Goal: Information Seeking & Learning: Learn about a topic

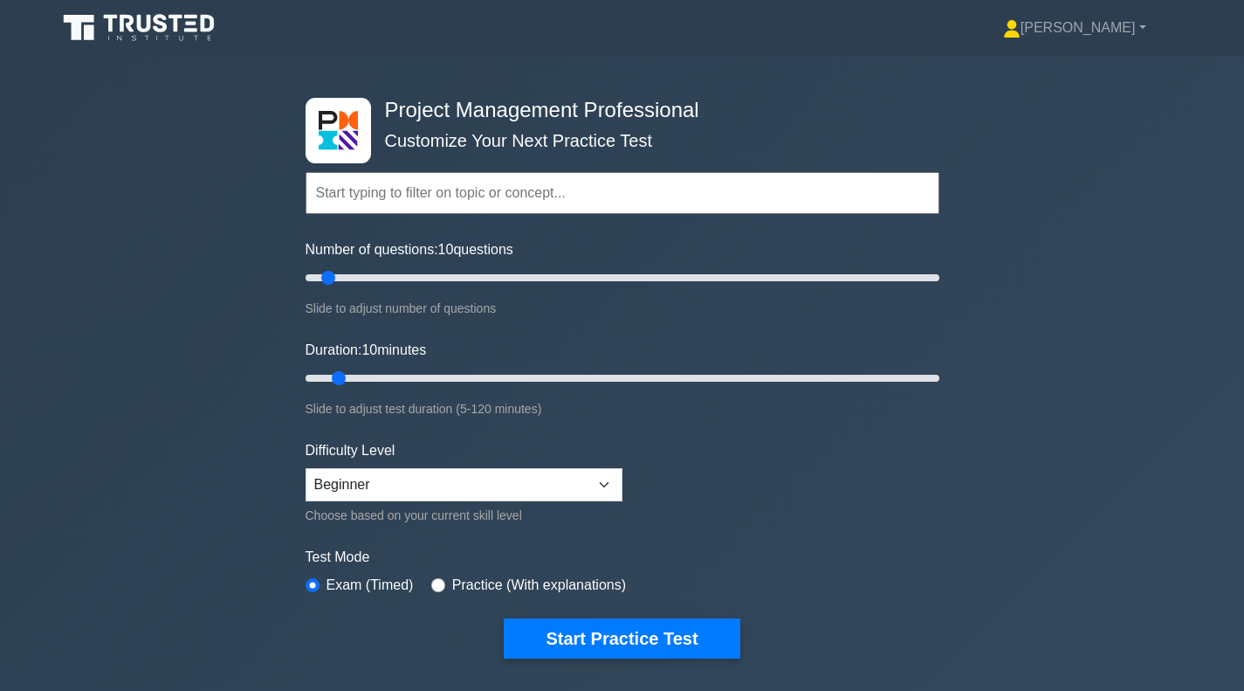
click at [595, 487] on select "Beginner Intermediate Expert" at bounding box center [464, 484] width 317 height 33
select select "intermediate"
click at [306, 468] on select "Beginner Intermediate Expert" at bounding box center [464, 484] width 317 height 33
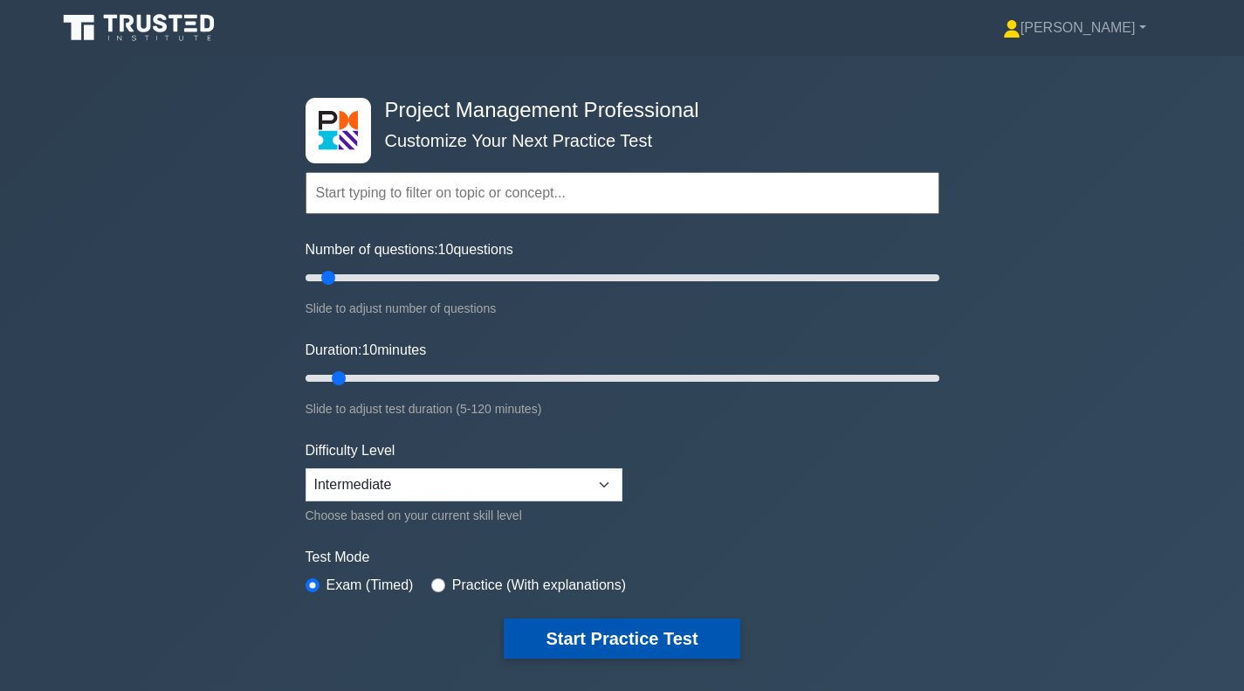
click at [565, 636] on button "Start Practice Test" at bounding box center [622, 638] width 236 height 40
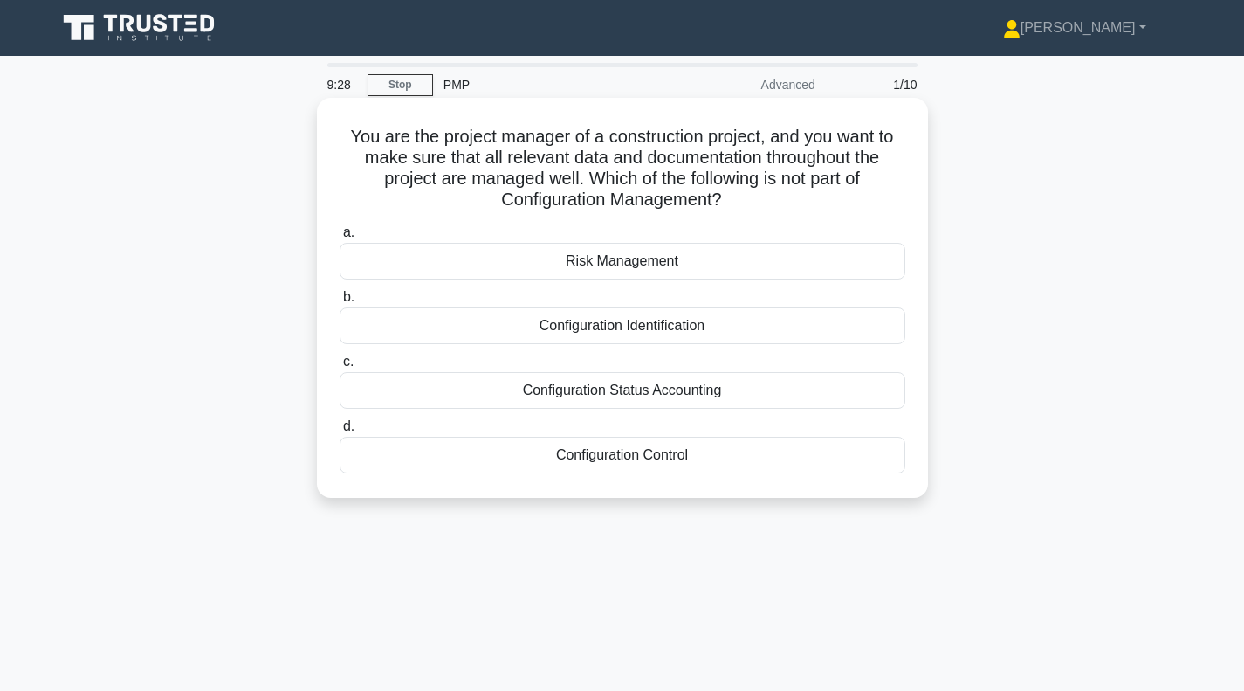
click at [639, 328] on div "Configuration Identification" at bounding box center [623, 325] width 566 height 37
click at [340, 303] on input "b. Configuration Identification" at bounding box center [340, 297] width 0 height 11
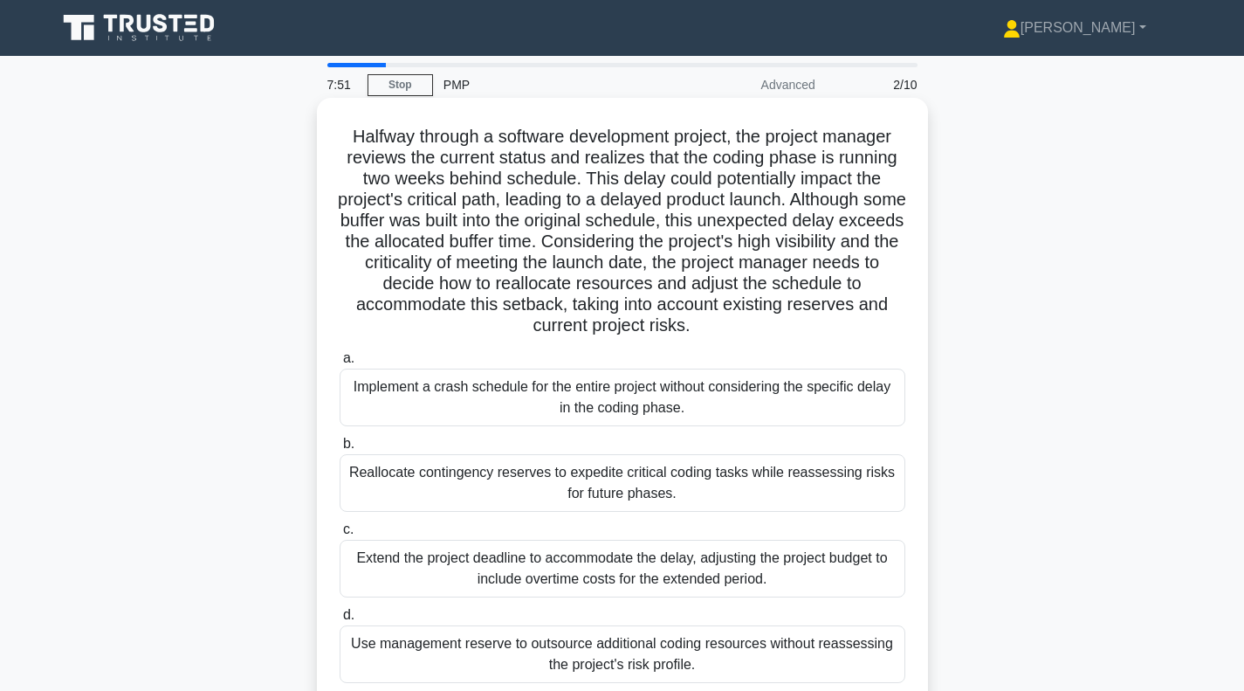
click at [666, 407] on div "Implement a crash schedule for the entire project without considering the speci…" at bounding box center [623, 397] width 566 height 58
click at [340, 364] on input "a. Implement a crash schedule for the entire project without considering the sp…" at bounding box center [340, 358] width 0 height 11
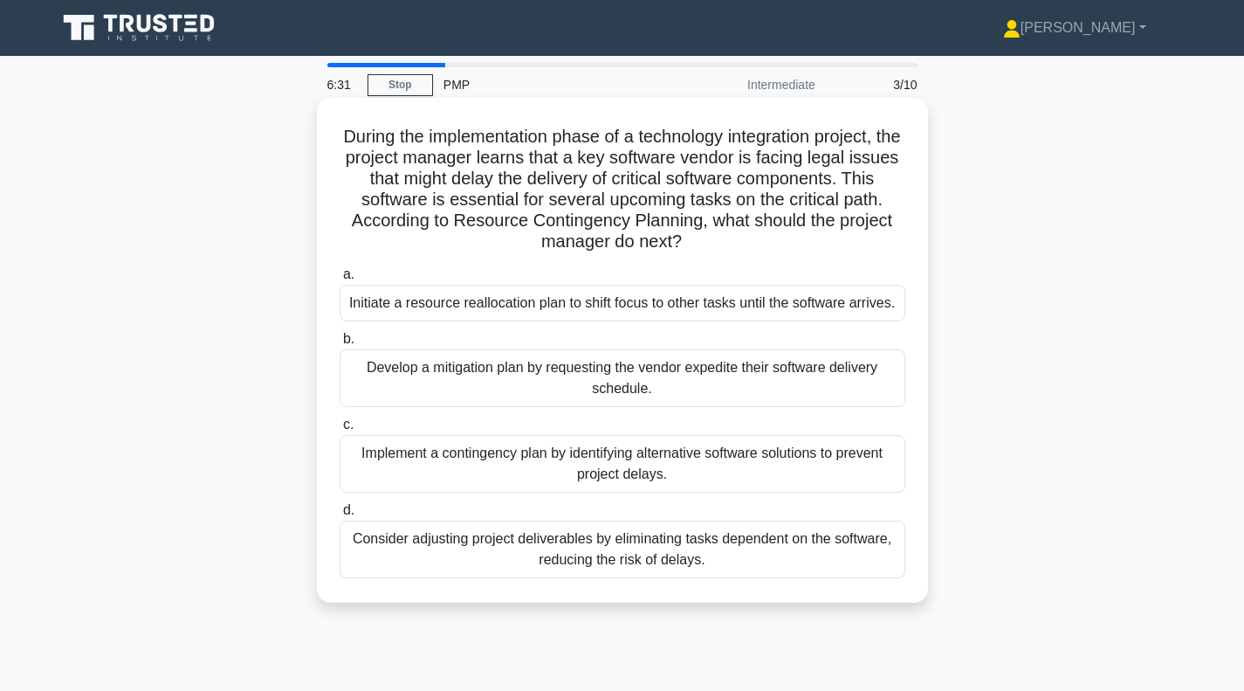
click at [666, 461] on div "Implement a contingency plan by identifying alternative software solutions to p…" at bounding box center [623, 464] width 566 height 58
click at [340, 430] on input "c. Implement a contingency plan by identifying alternative software solutions t…" at bounding box center [340, 424] width 0 height 11
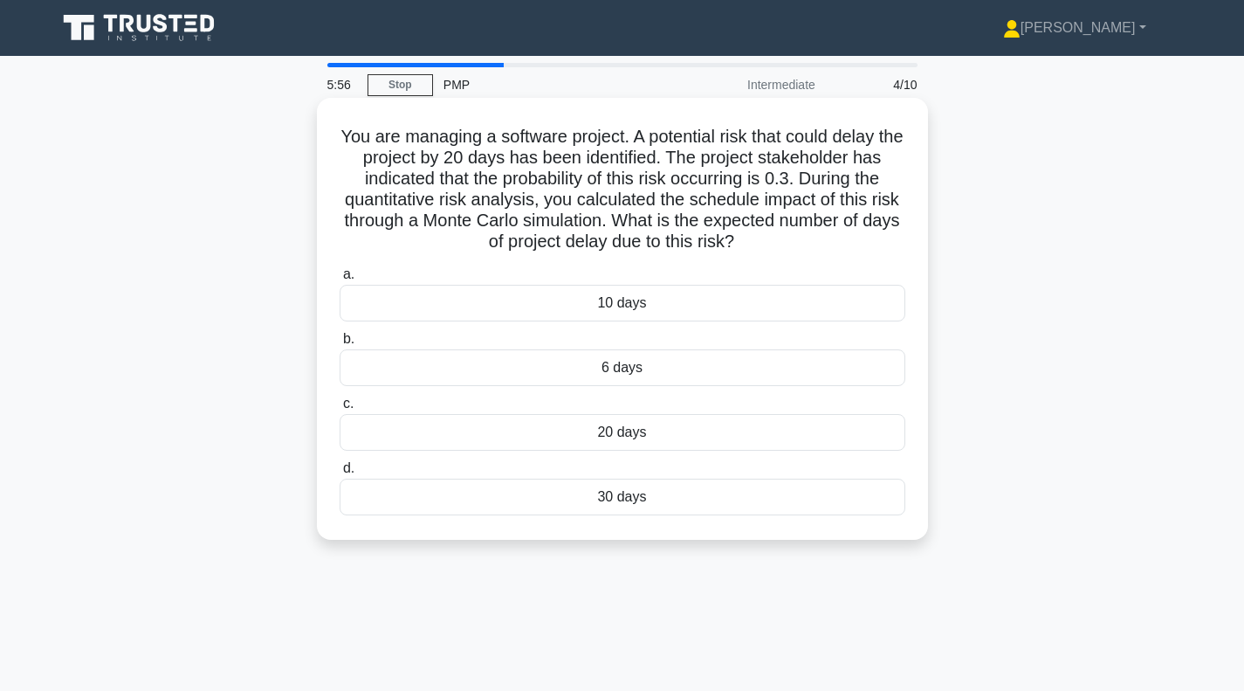
click at [643, 373] on div "6 days" at bounding box center [623, 367] width 566 height 37
click at [340, 345] on input "b. 6 days" at bounding box center [340, 339] width 0 height 11
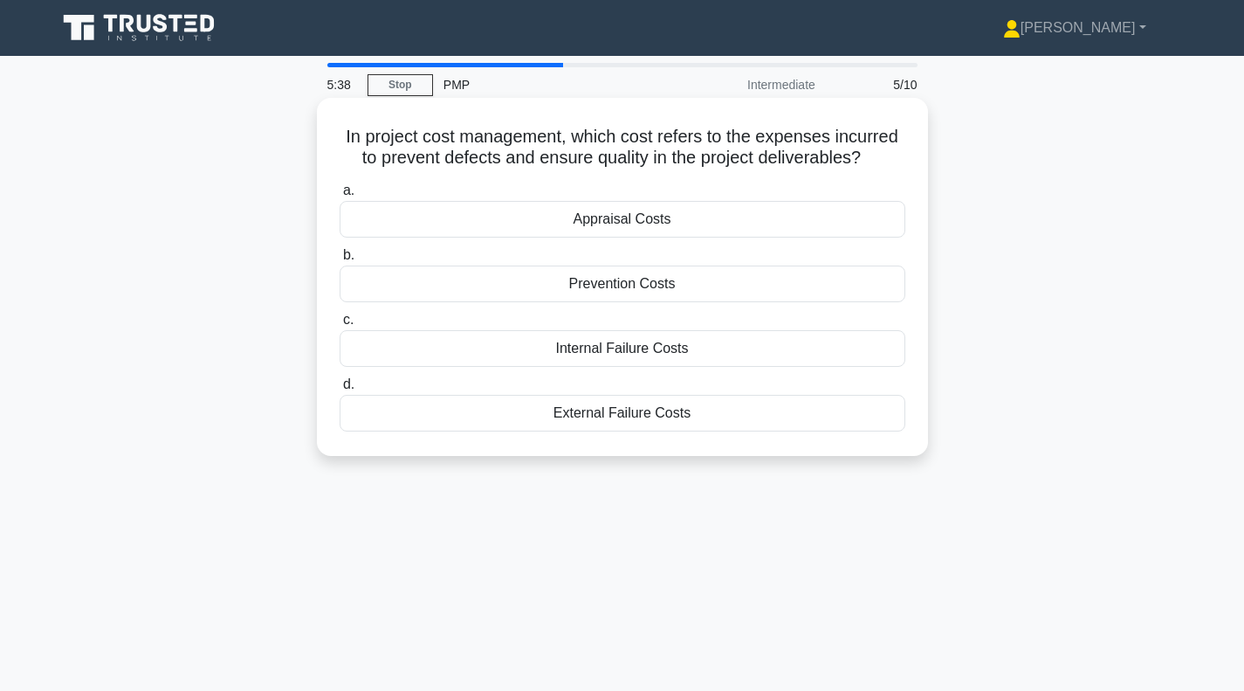
click at [725, 286] on div "Prevention Costs" at bounding box center [623, 283] width 566 height 37
click at [340, 261] on input "b. Prevention Costs" at bounding box center [340, 255] width 0 height 11
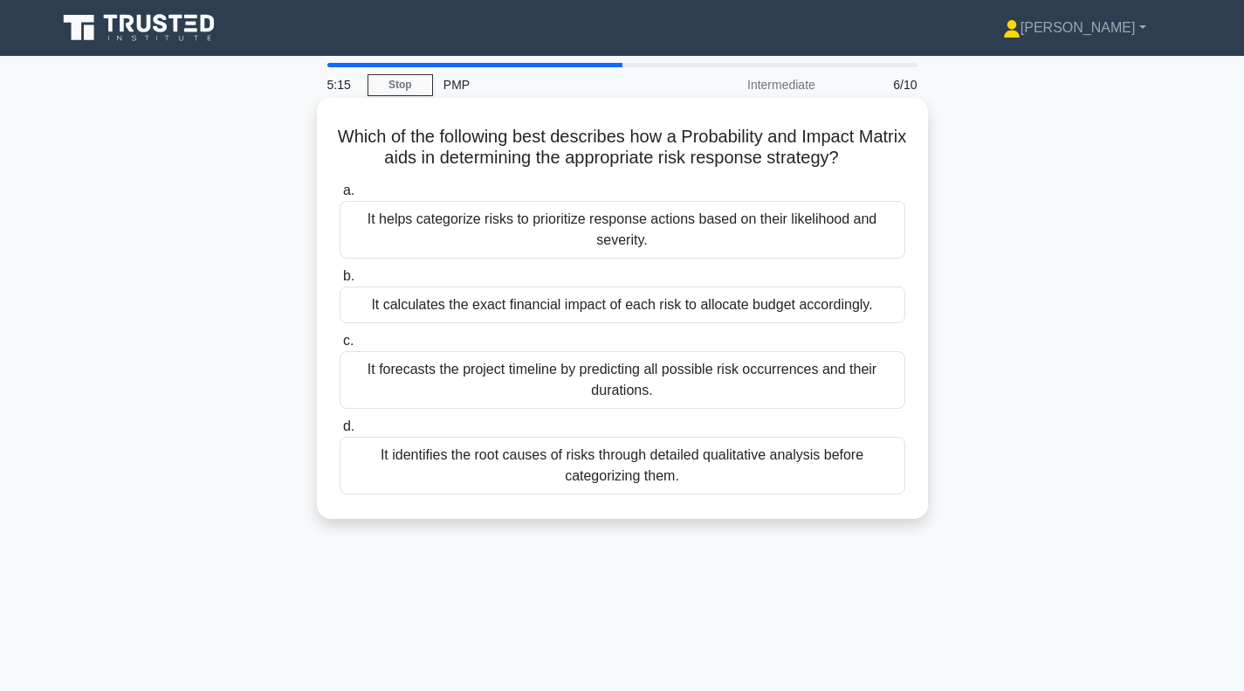
click at [548, 231] on div "It helps categorize risks to prioritize response actions based on their likelih…" at bounding box center [623, 230] width 566 height 58
click at [340, 196] on input "a. It helps categorize risks to prioritize response actions based on their like…" at bounding box center [340, 190] width 0 height 11
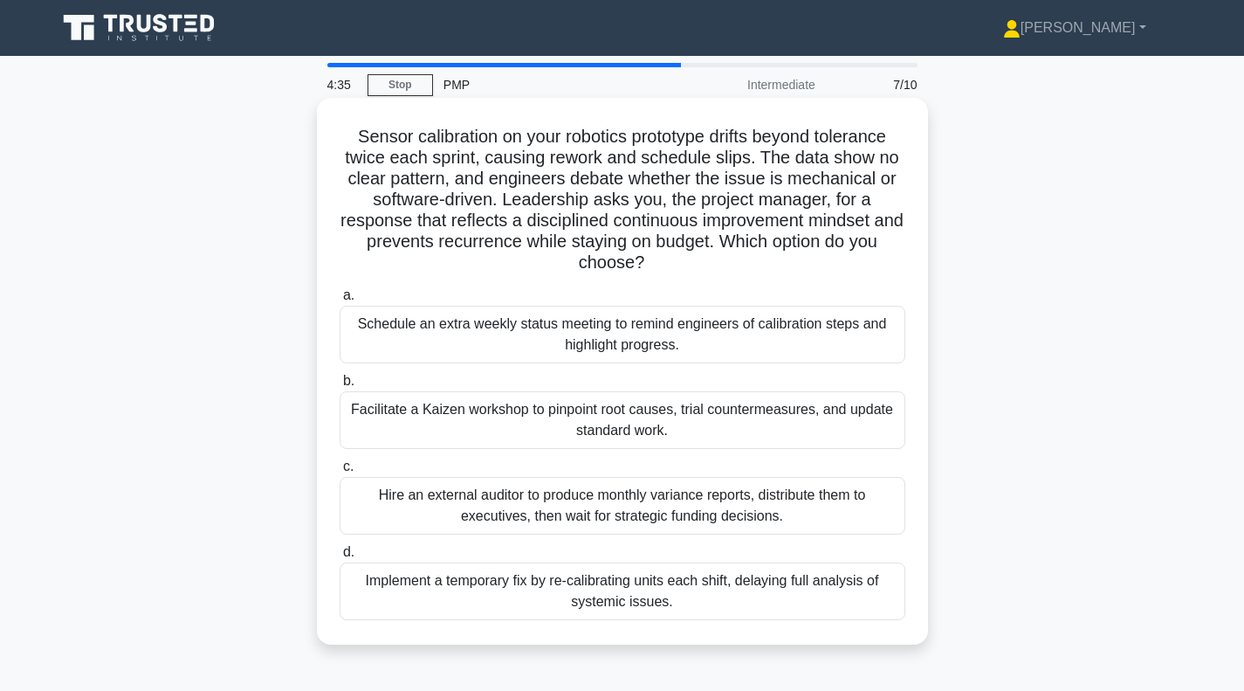
click at [655, 422] on div "Facilitate a Kaizen workshop to pinpoint root causes, trial countermeasures, an…" at bounding box center [623, 420] width 566 height 58
click at [340, 387] on input "b. Facilitate a Kaizen workshop to pinpoint root causes, trial countermeasures,…" at bounding box center [340, 380] width 0 height 11
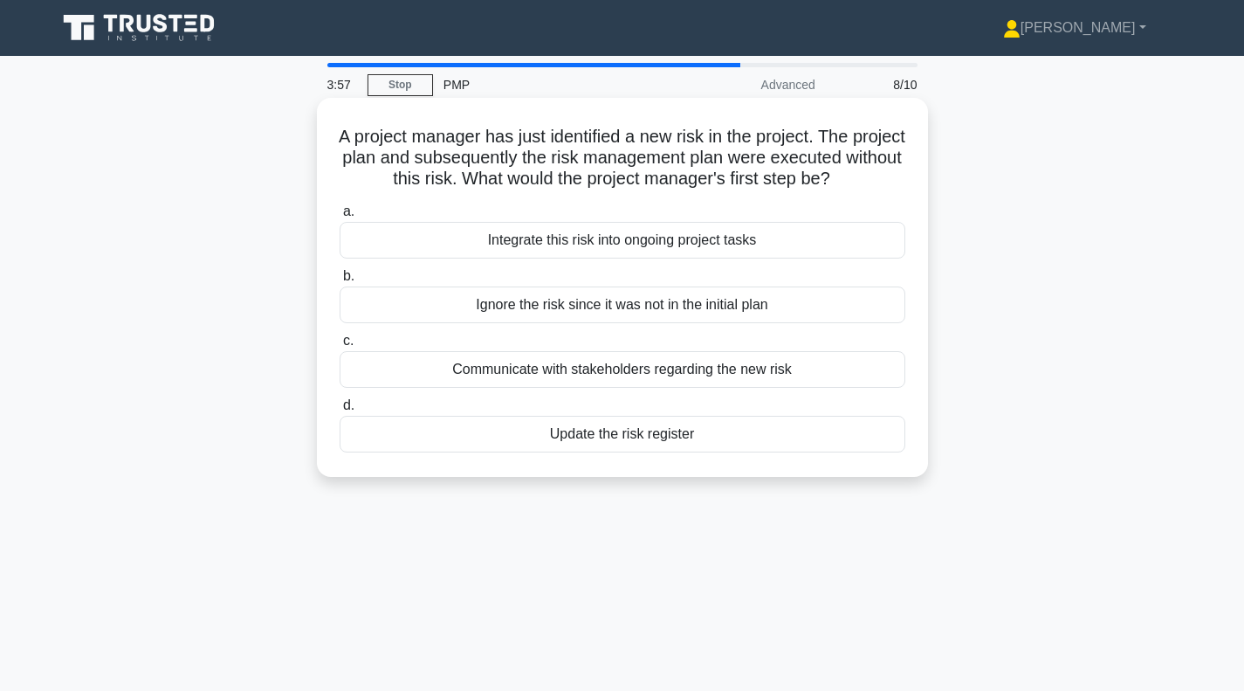
click at [606, 452] on div "Update the risk register" at bounding box center [623, 434] width 566 height 37
click at [340, 411] on input "d. Update the risk register" at bounding box center [340, 405] width 0 height 11
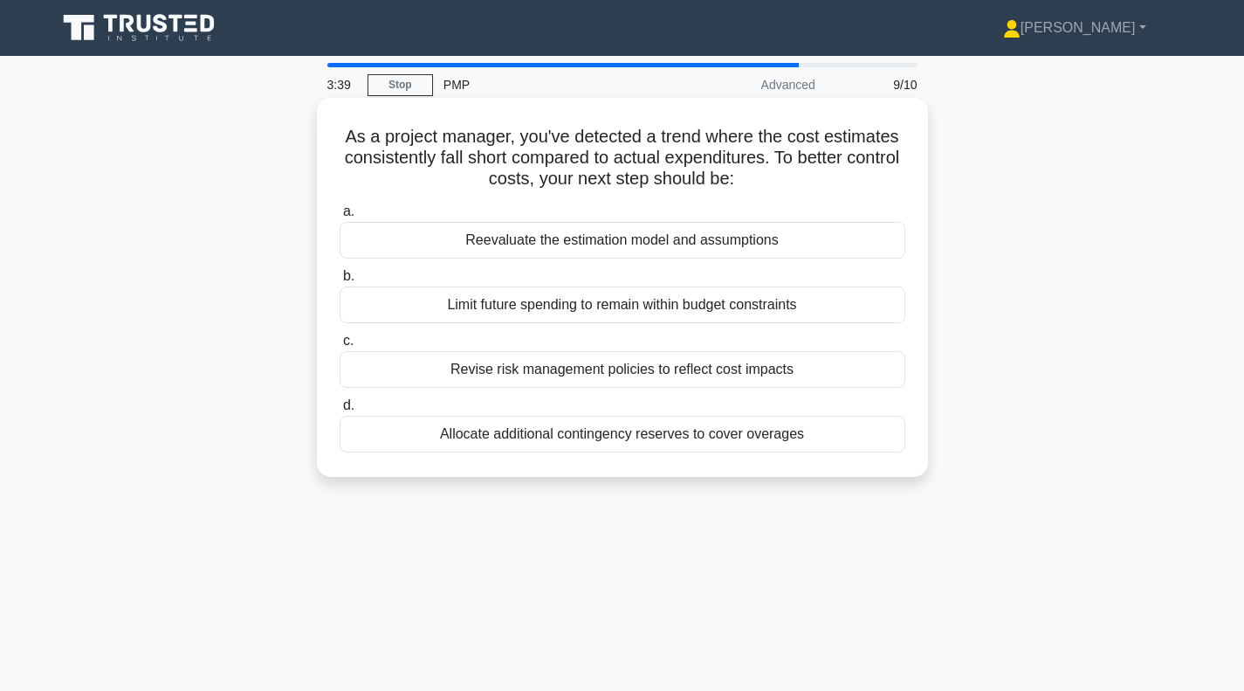
click at [551, 243] on div "Reevaluate the estimation model and assumptions" at bounding box center [623, 240] width 566 height 37
click at [340, 217] on input "a. Reevaluate the estimation model and assumptions" at bounding box center [340, 211] width 0 height 11
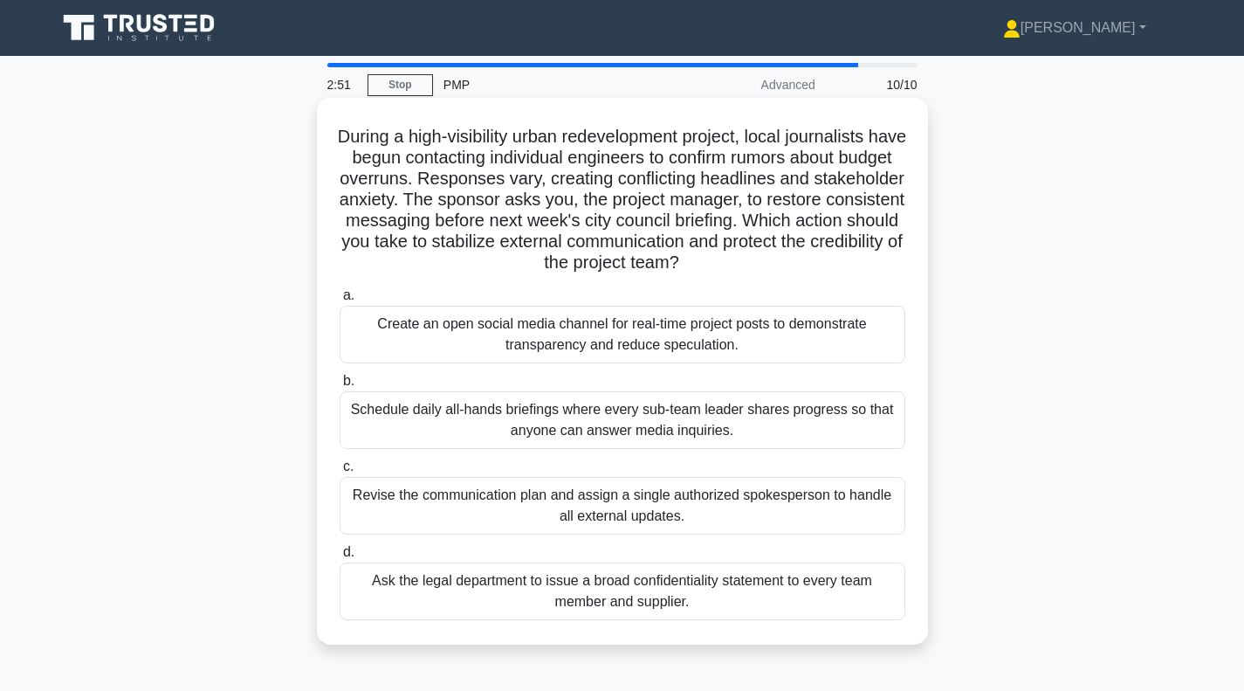
click at [597, 520] on div "Revise the communication plan and assign a single authorized spokesperson to ha…" at bounding box center [623, 506] width 566 height 58
click at [340, 472] on input "c. Revise the communication plan and assign a single authorized spokesperson to…" at bounding box center [340, 466] width 0 height 11
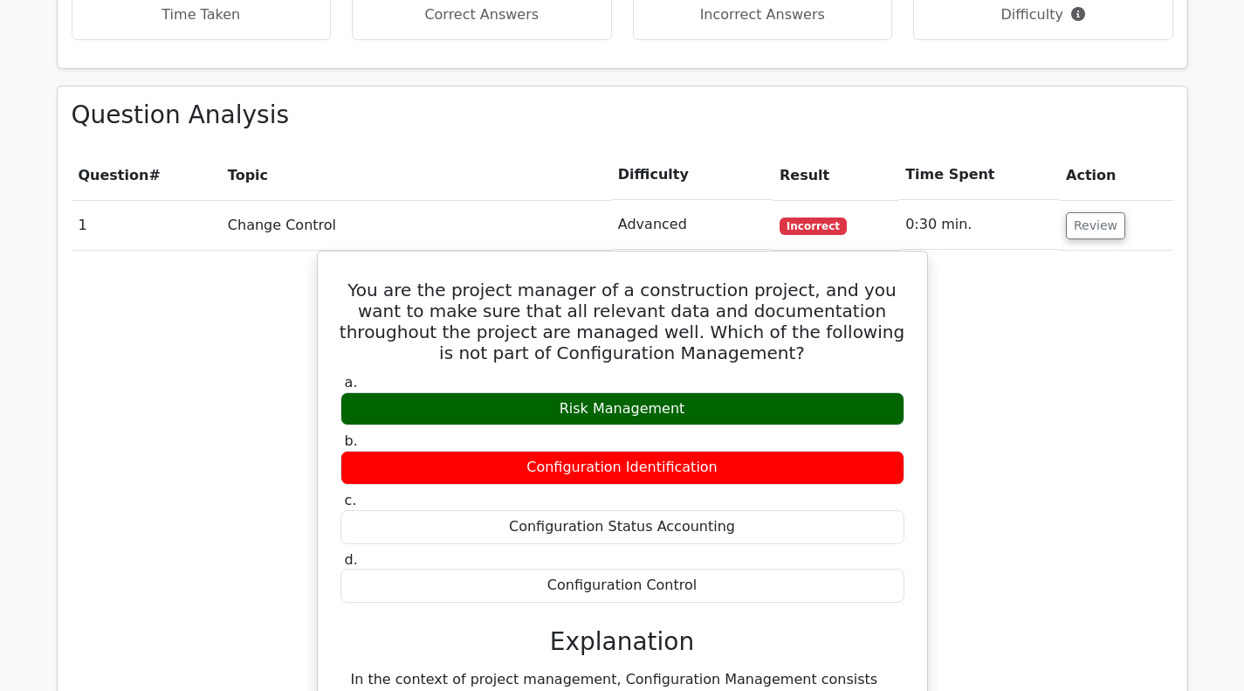
scroll to position [960, 0]
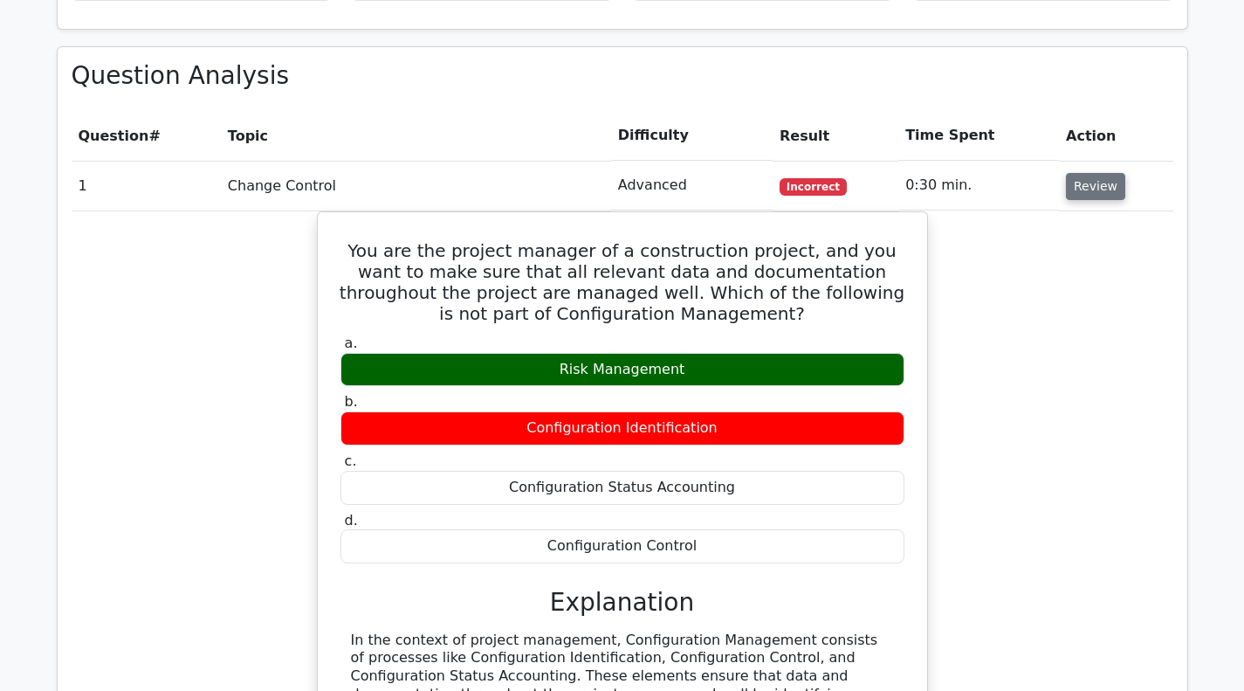
click at [1087, 188] on button "Review" at bounding box center [1095, 186] width 59 height 27
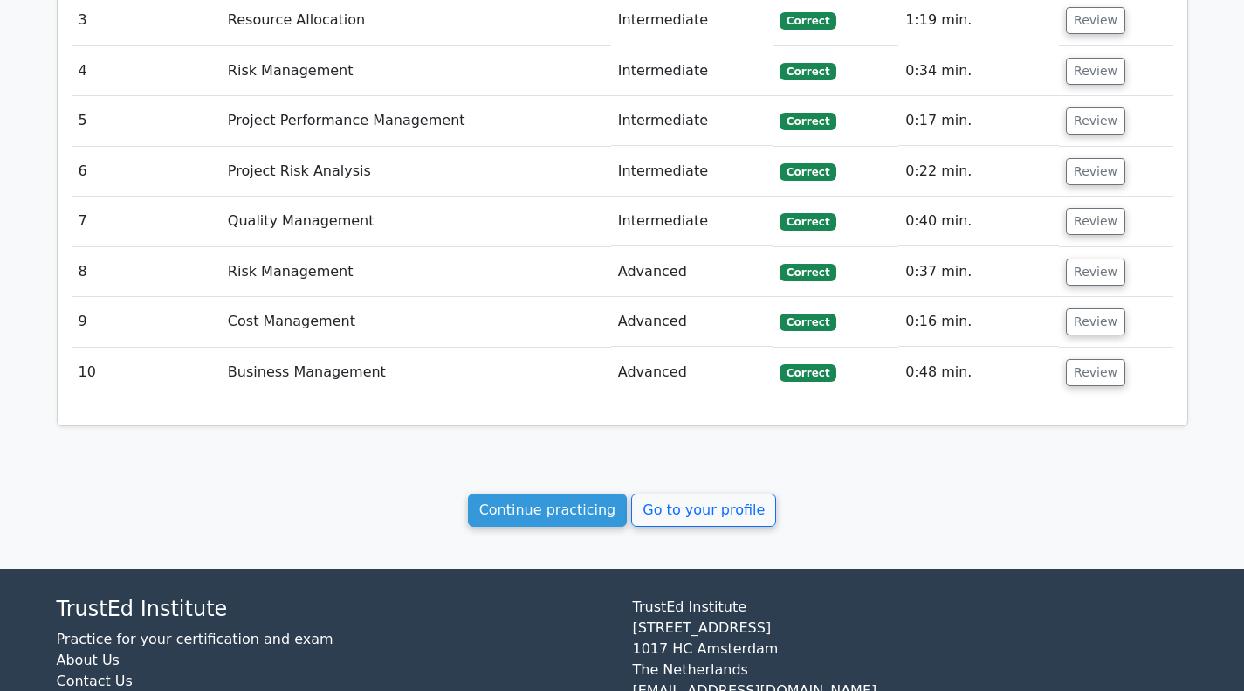
scroll to position [874, 0]
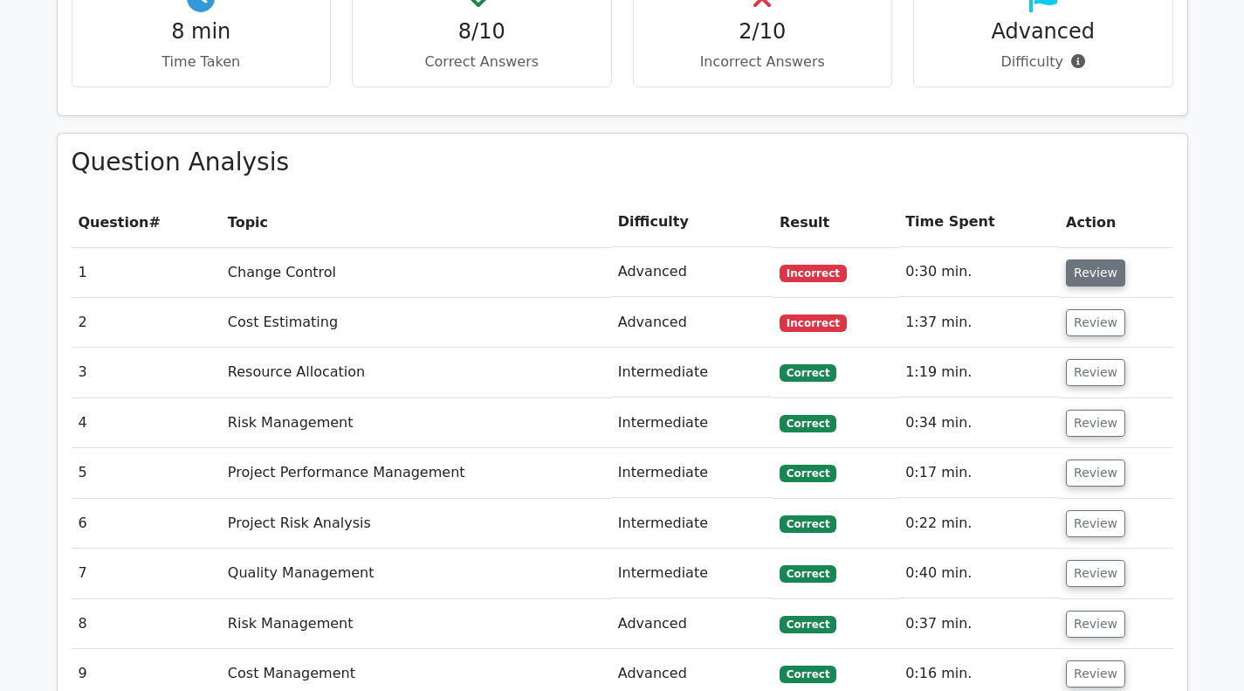
click at [1077, 270] on button "Review" at bounding box center [1095, 272] width 59 height 27
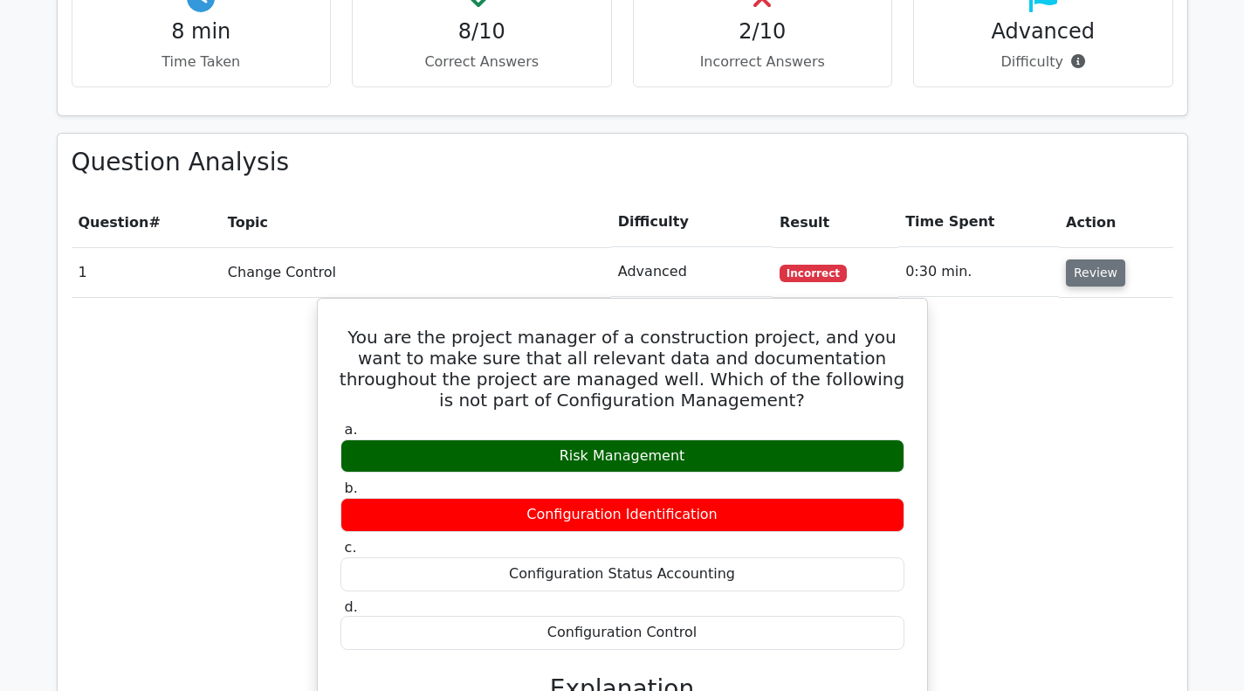
click at [1089, 268] on button "Review" at bounding box center [1095, 272] width 59 height 27
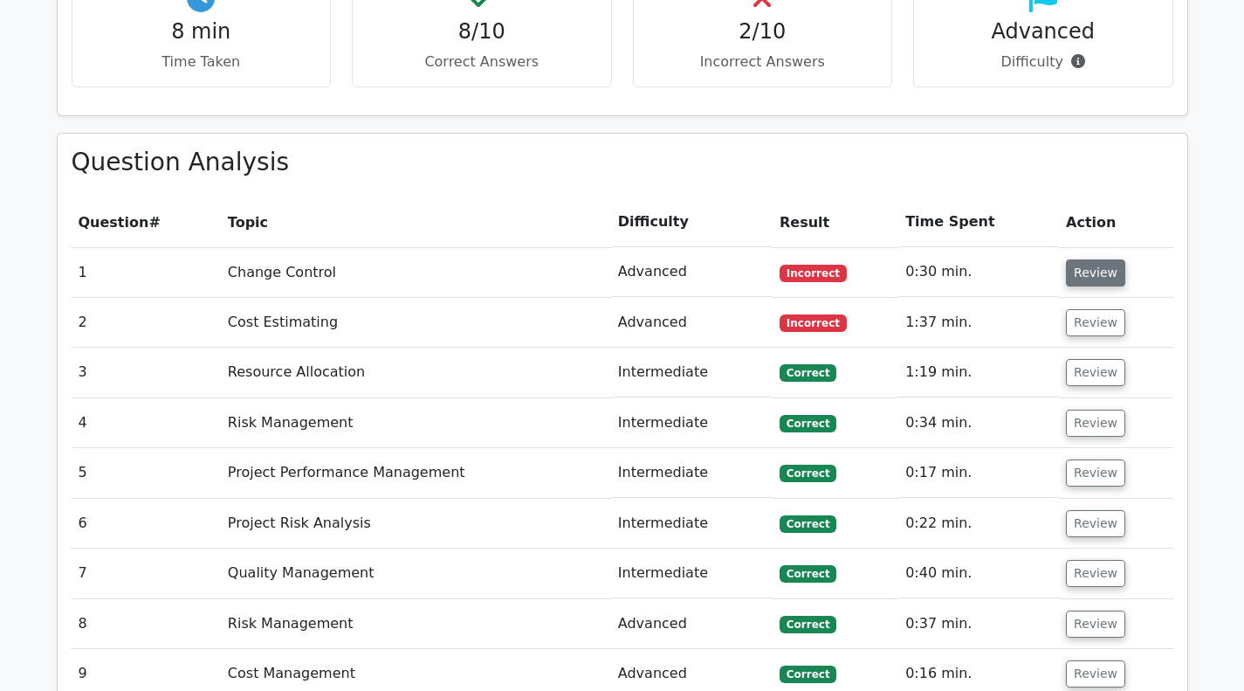
click at [1089, 286] on button "Review" at bounding box center [1095, 272] width 59 height 27
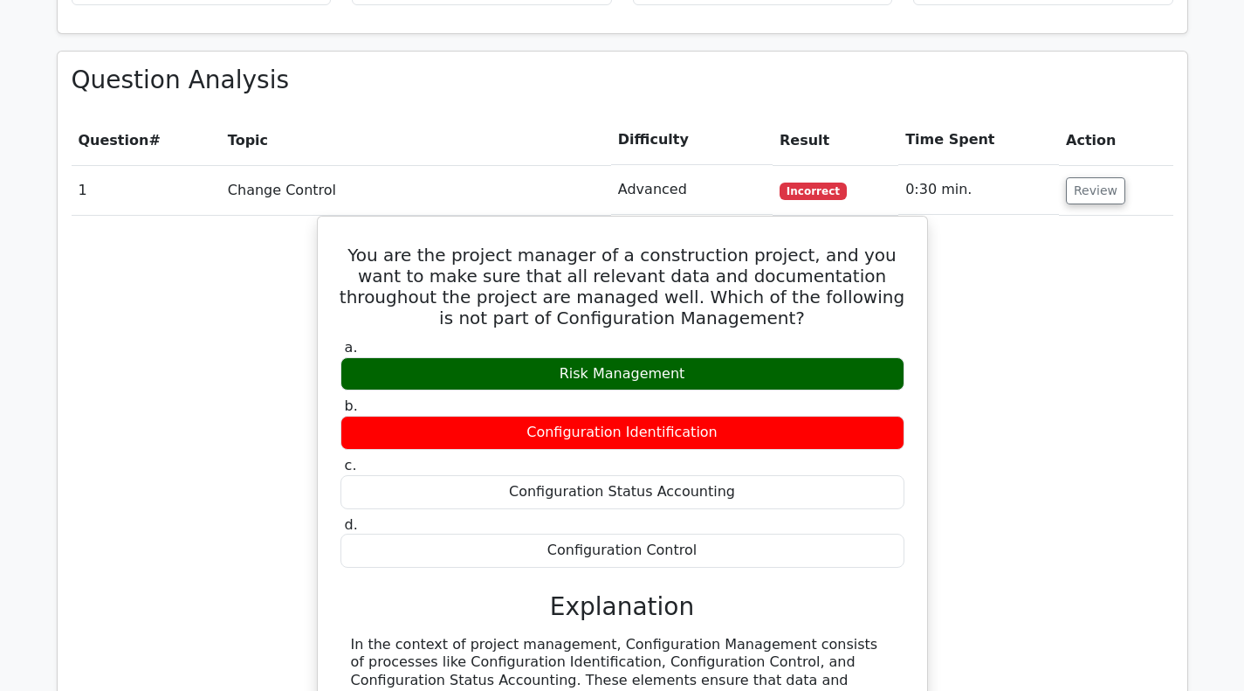
scroll to position [961, 0]
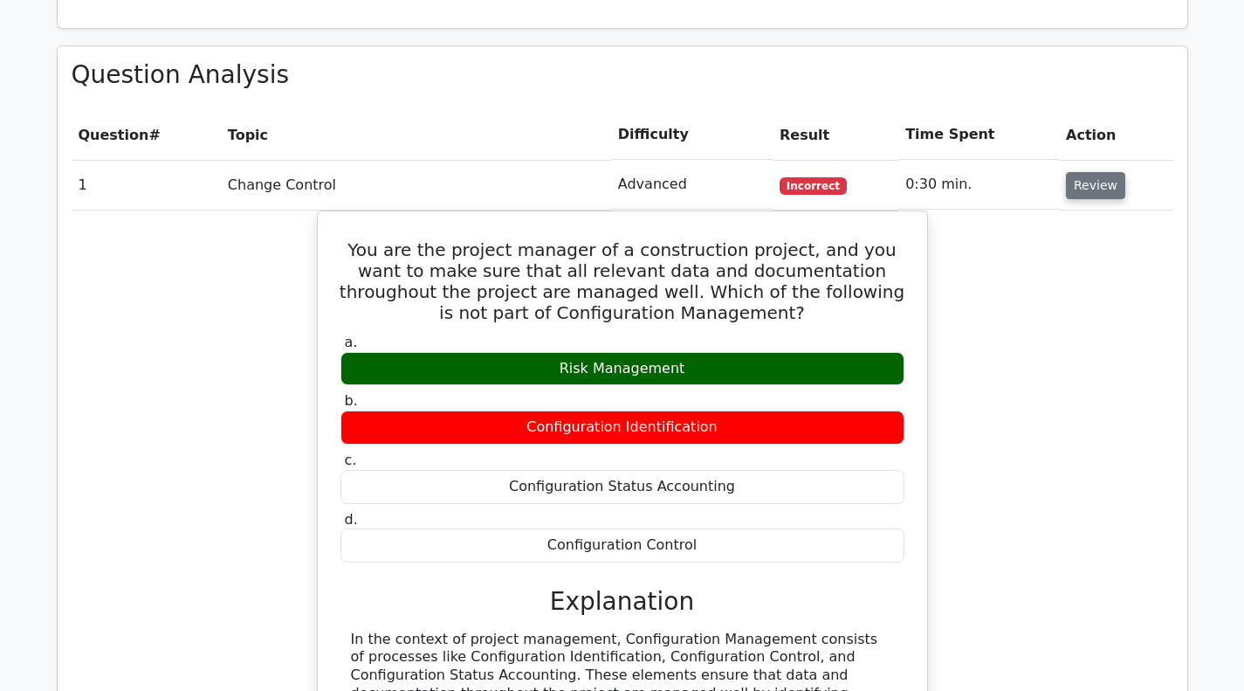
click at [1099, 189] on button "Review" at bounding box center [1095, 185] width 59 height 27
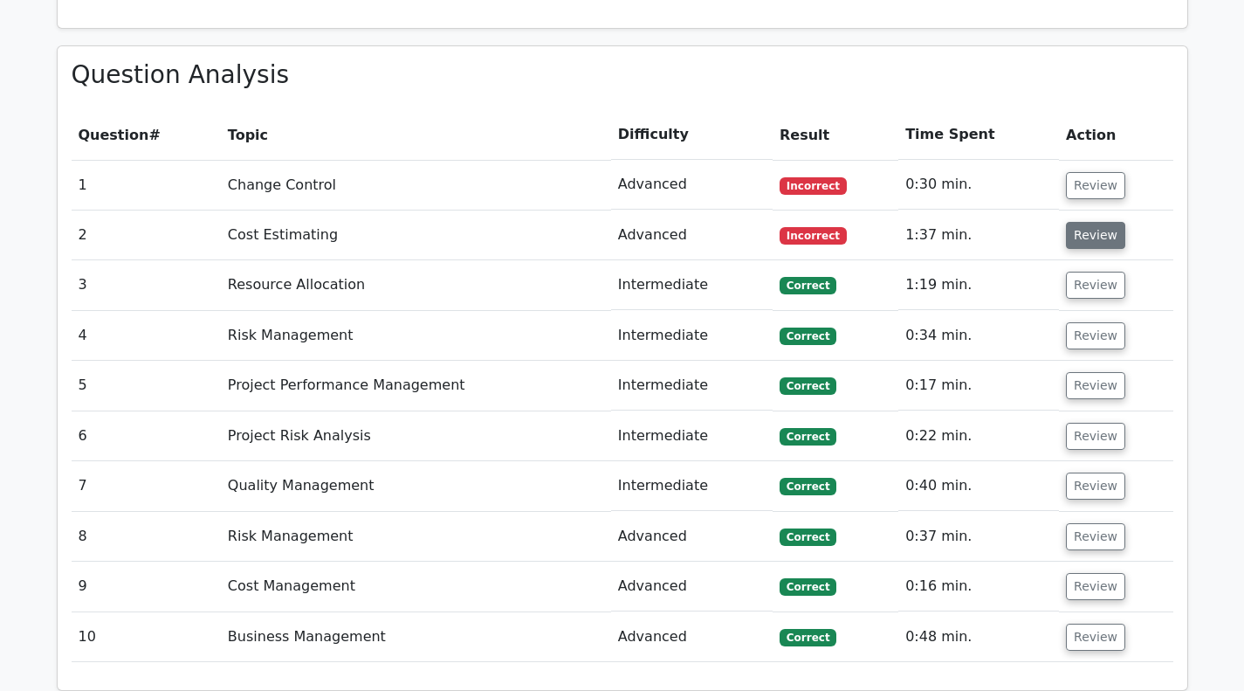
click at [1081, 240] on button "Review" at bounding box center [1095, 235] width 59 height 27
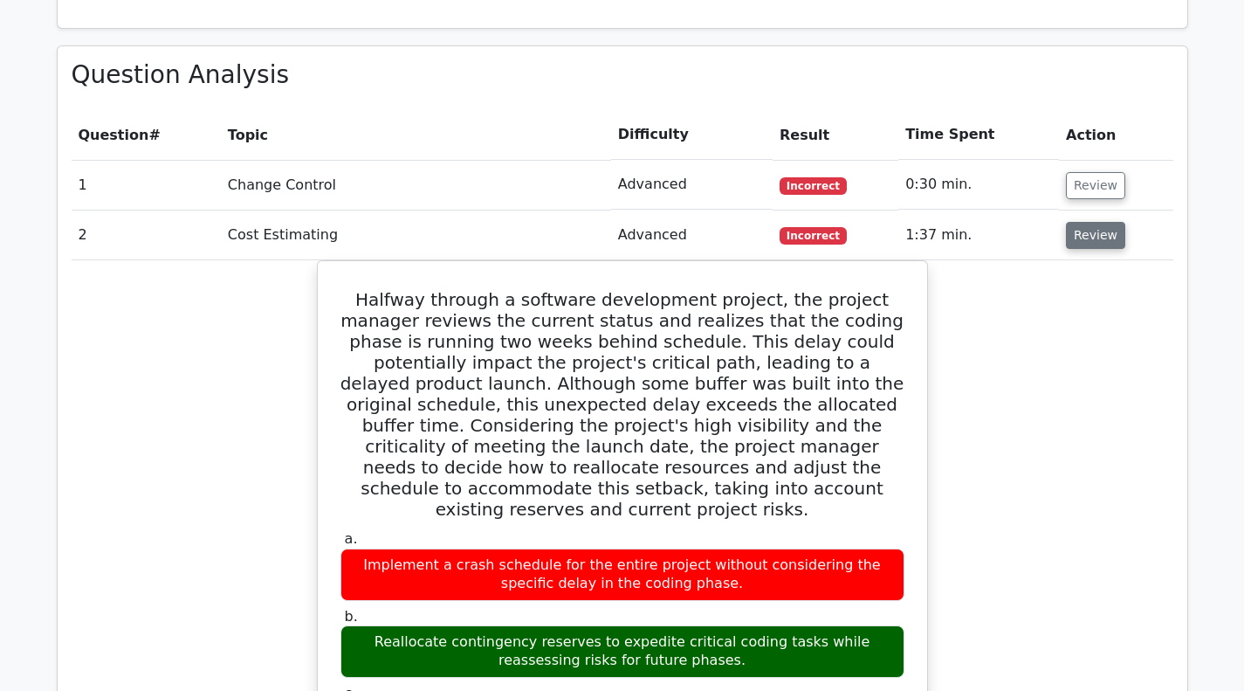
click at [1082, 240] on button "Review" at bounding box center [1095, 235] width 59 height 27
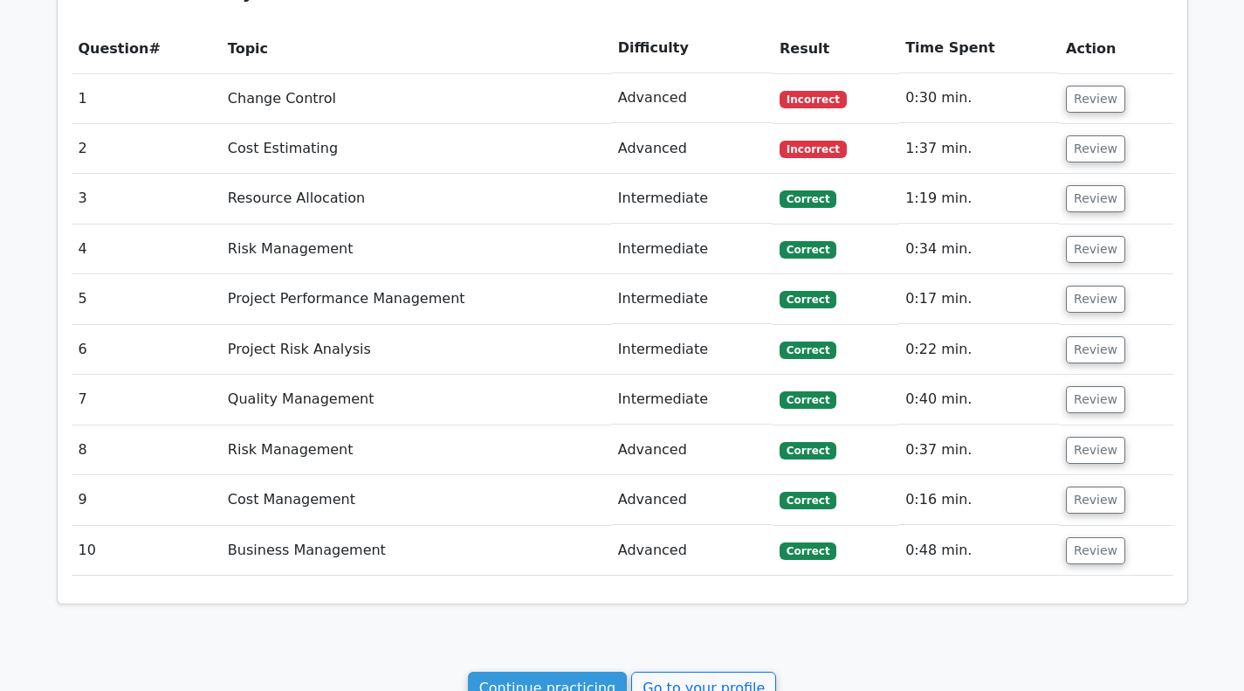
scroll to position [1049, 0]
click at [1082, 191] on button "Review" at bounding box center [1095, 197] width 59 height 27
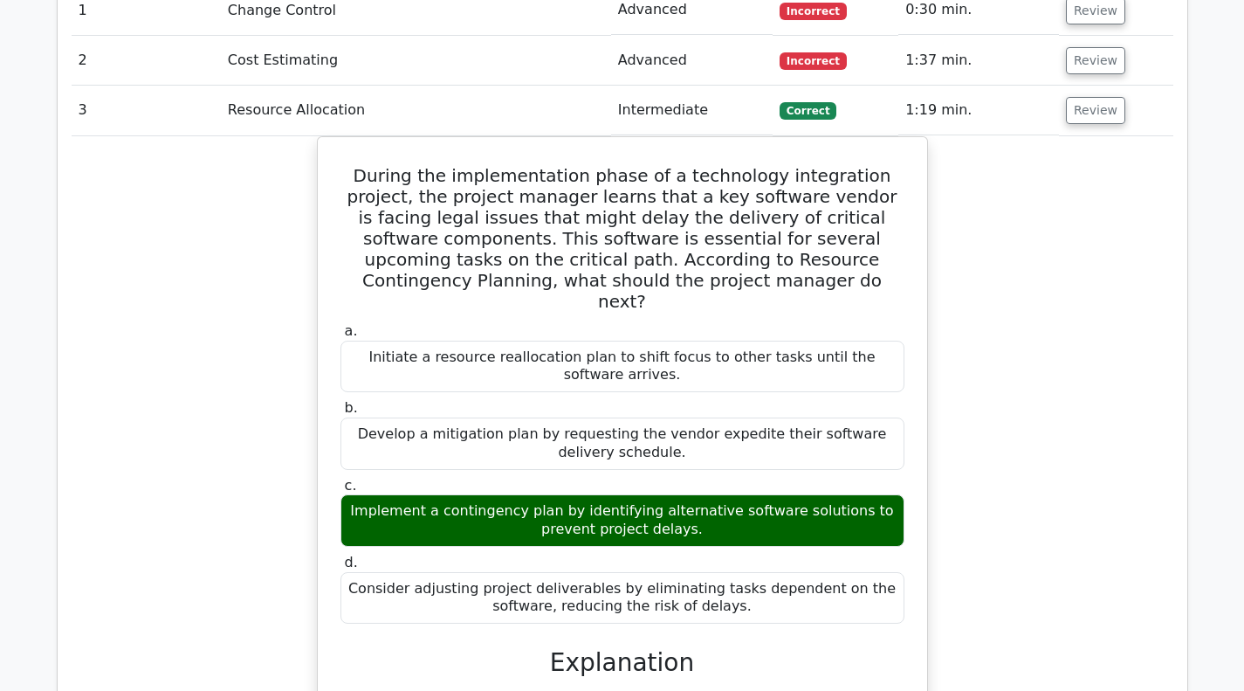
scroll to position [961, 0]
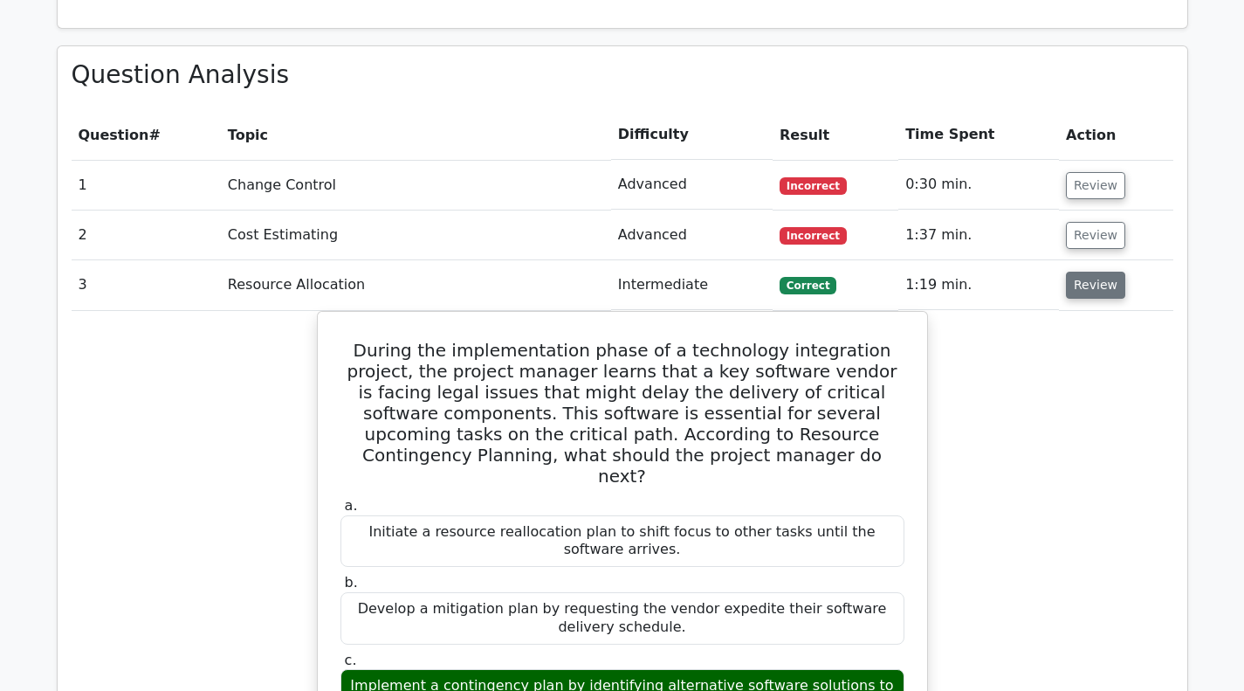
click at [1099, 284] on button "Review" at bounding box center [1095, 285] width 59 height 27
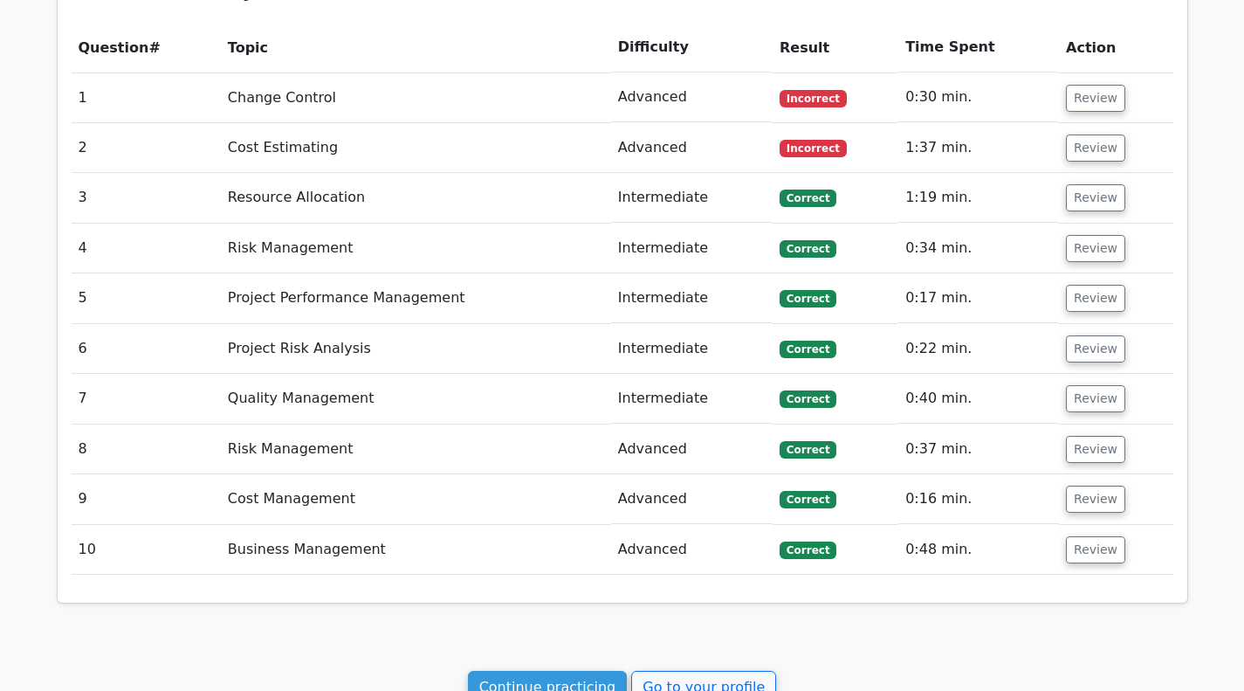
scroll to position [1311, 0]
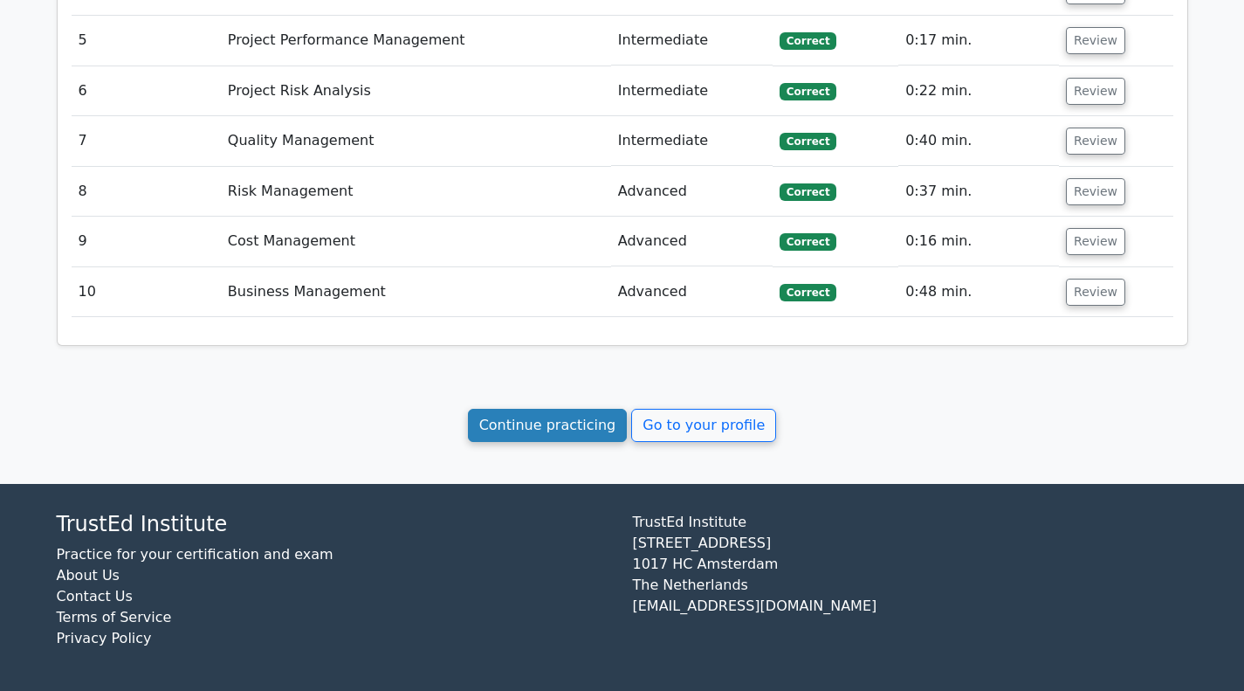
click at [559, 430] on link "Continue practicing" at bounding box center [548, 425] width 160 height 33
